Goal: Task Accomplishment & Management: Use online tool/utility

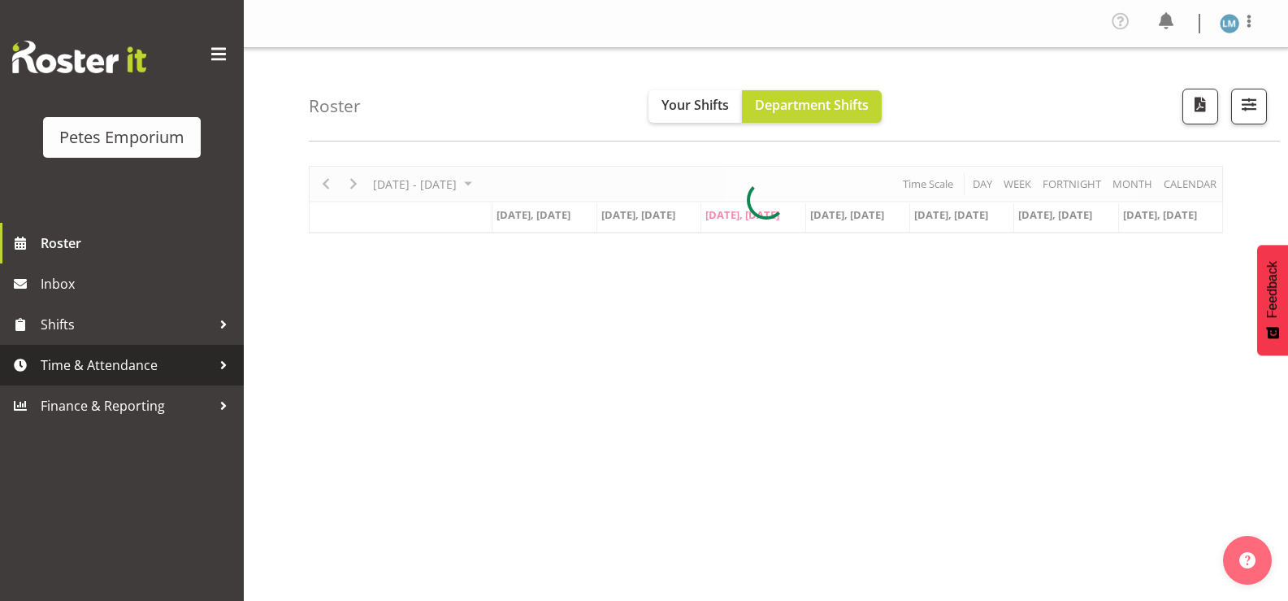
click at [181, 362] on span "Time & Attendance" at bounding box center [126, 365] width 171 height 24
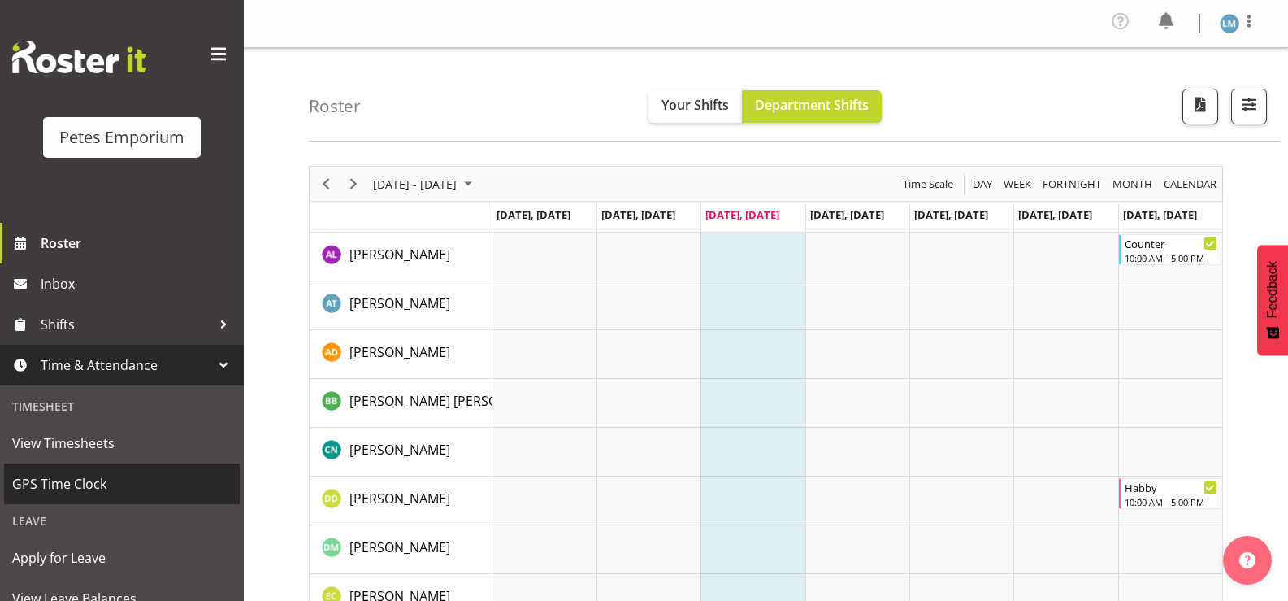
click at [148, 479] on span "GPS Time Clock" at bounding box center [121, 483] width 219 height 24
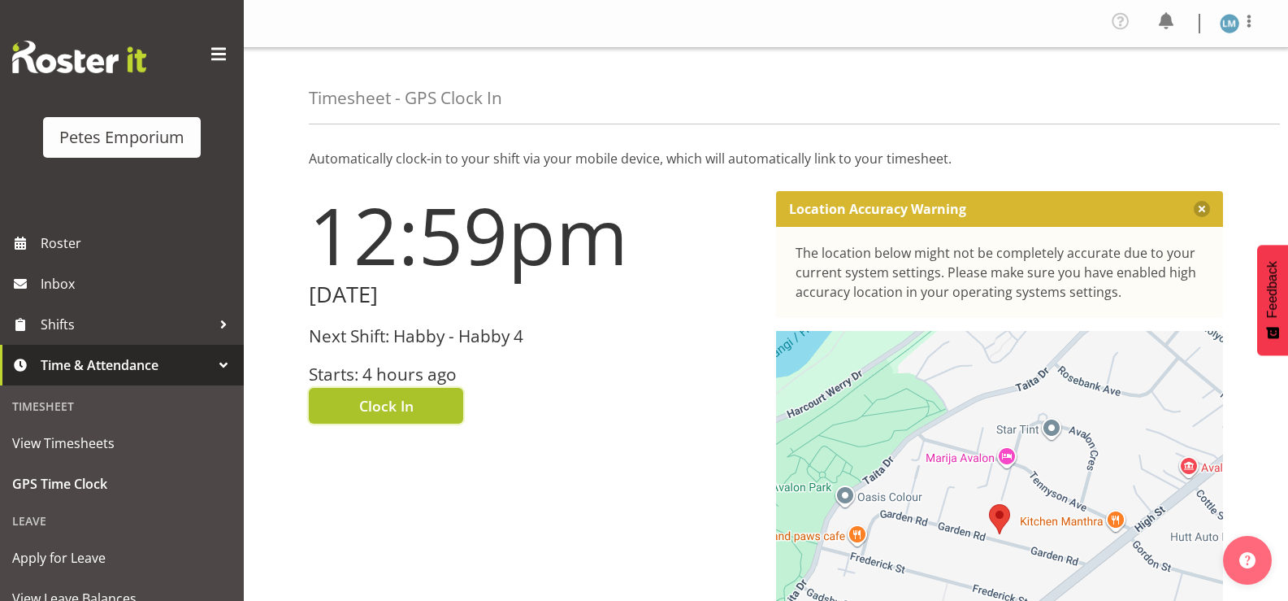
click at [391, 408] on span "Clock In" at bounding box center [386, 405] width 54 height 21
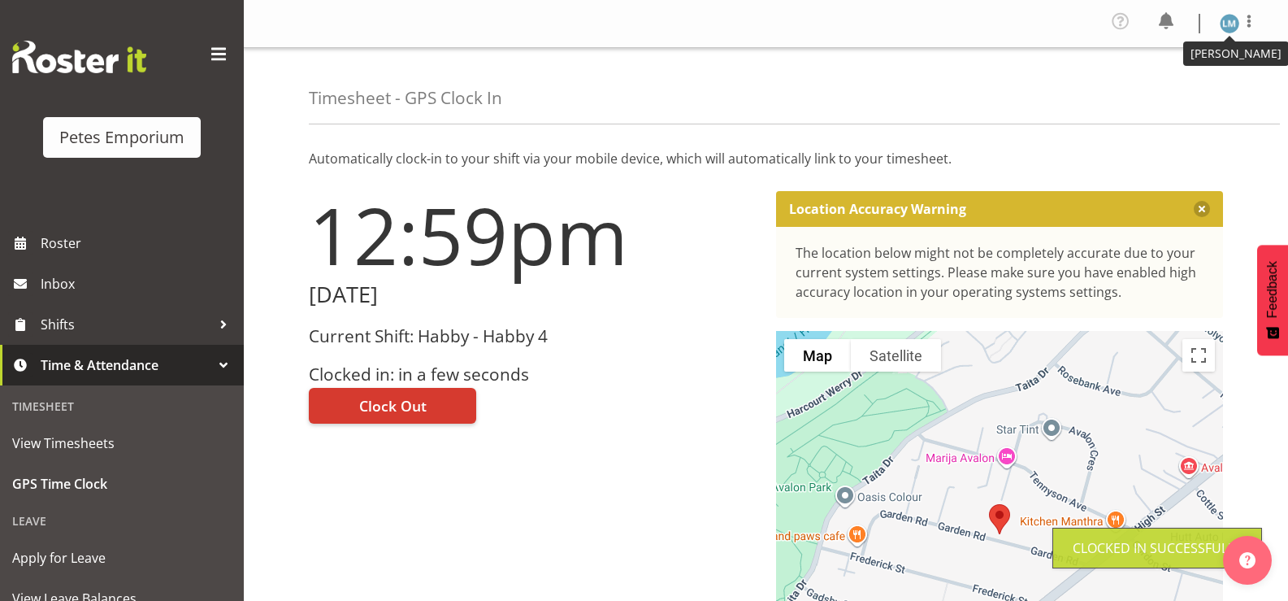
click at [1234, 22] on img at bounding box center [1230, 24] width 20 height 20
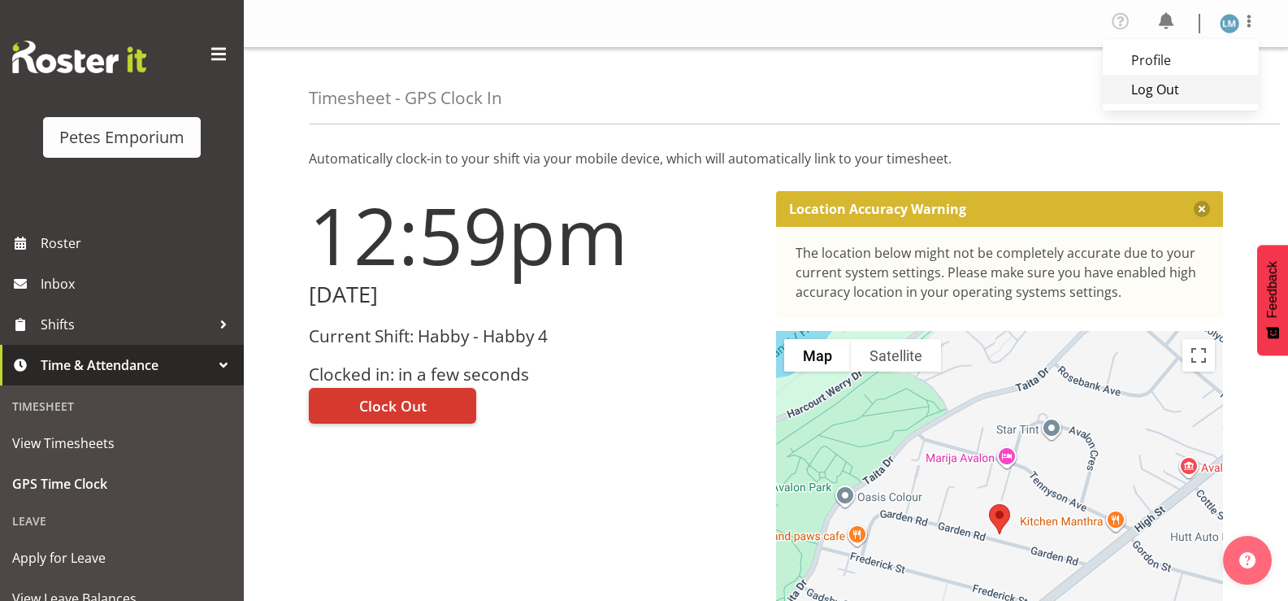
click at [1162, 84] on link "Log Out" at bounding box center [1181, 89] width 156 height 29
